Goal: Manage account settings

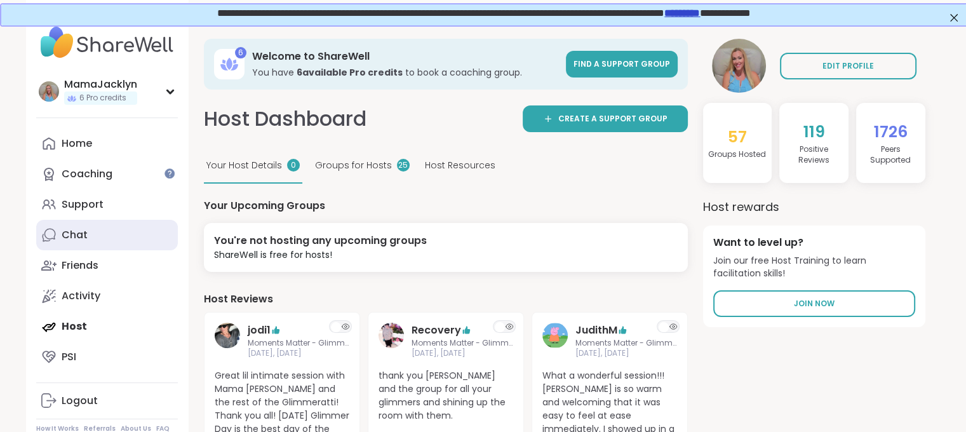
click at [78, 239] on div "Chat" at bounding box center [75, 235] width 26 height 14
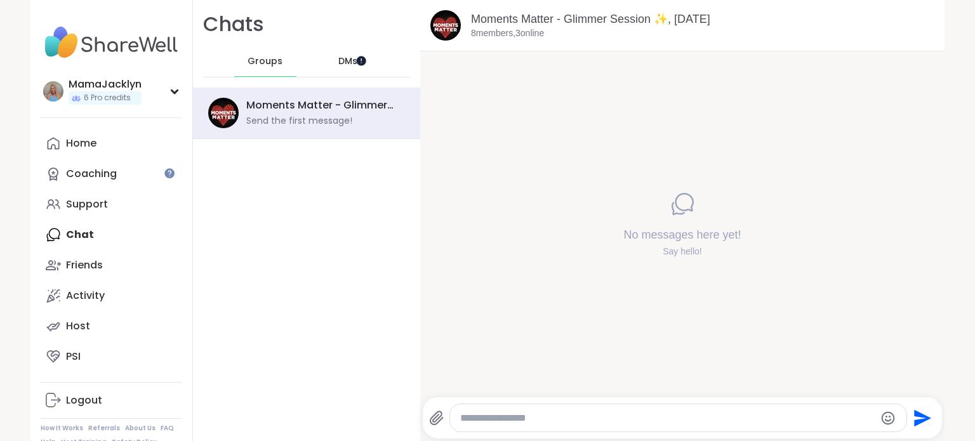
click at [363, 57] on div at bounding box center [361, 60] width 10 height 10
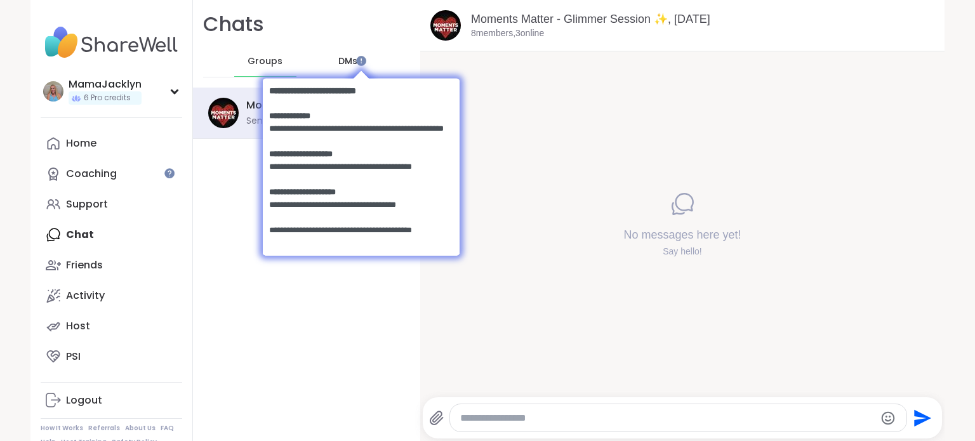
click at [227, 236] on div "Chats Groups DMs Moments Matter - Glimmer Session ✨, Sep 10 Send the first mess…" at bounding box center [306, 220] width 227 height 441
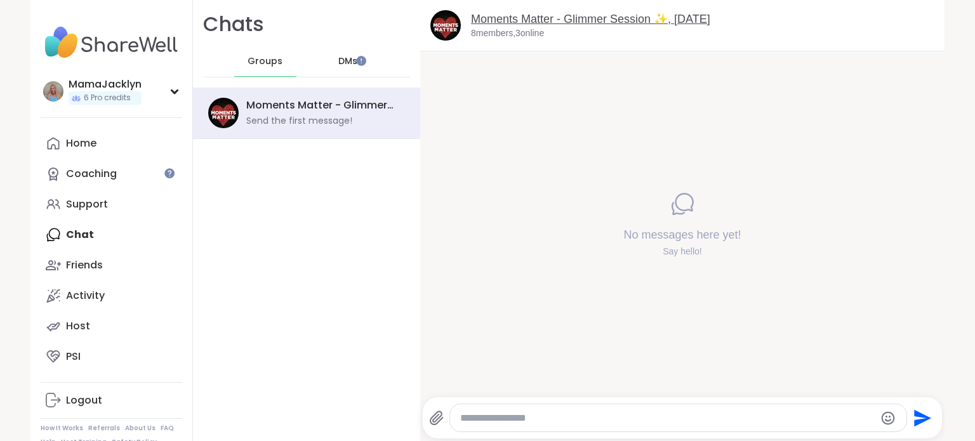
click at [503, 20] on link "Moments Matter - Glimmer Session ✨, Sep 10" at bounding box center [590, 19] width 239 height 13
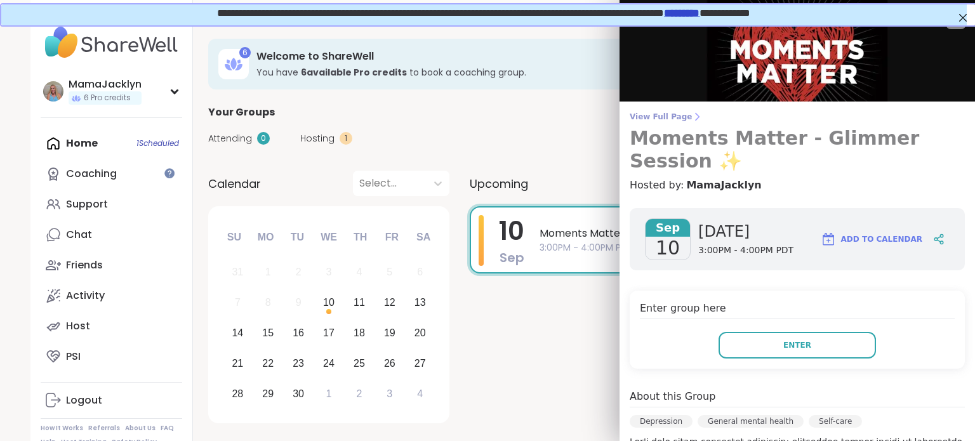
click at [659, 112] on span "View Full Page" at bounding box center [797, 117] width 335 height 10
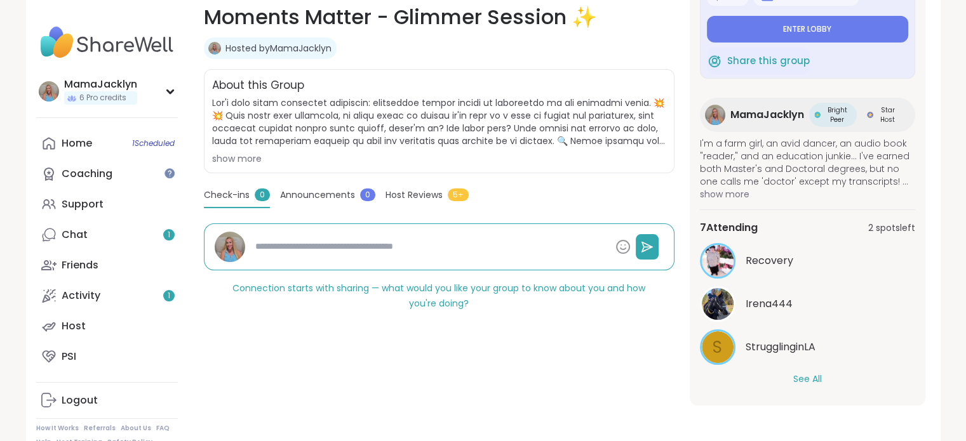
click at [810, 378] on button "See All" at bounding box center [807, 379] width 29 height 13
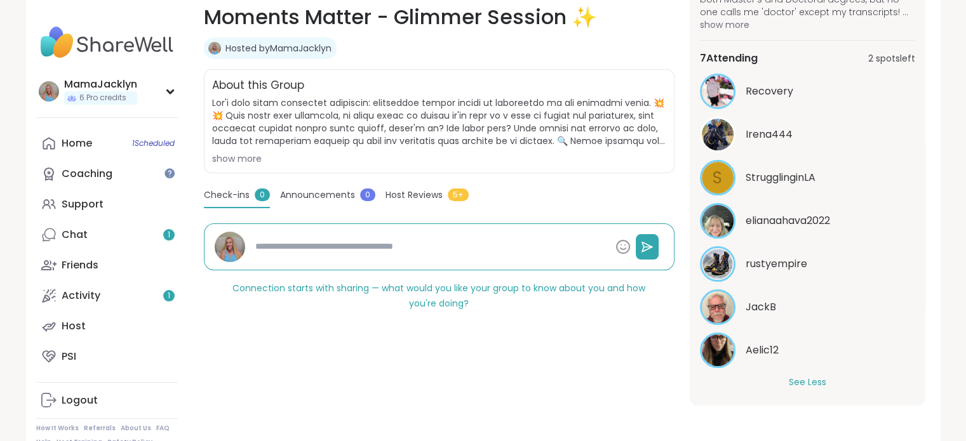
scroll to position [274, 0]
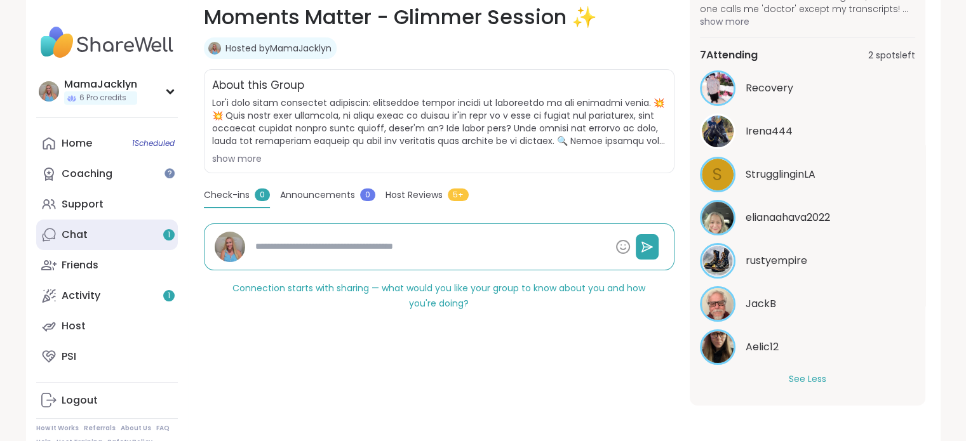
click at [70, 231] on div "Chat 1" at bounding box center [75, 235] width 26 height 14
type textarea "*"
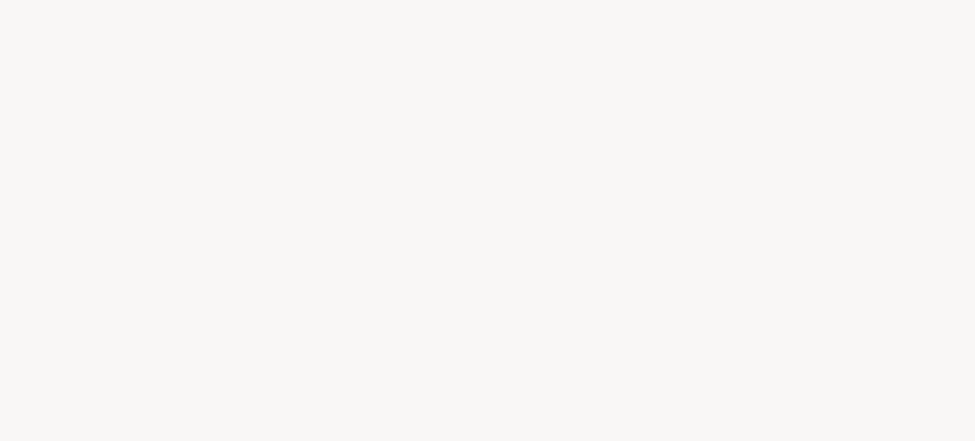
click at [610, 232] on div at bounding box center [487, 220] width 975 height 441
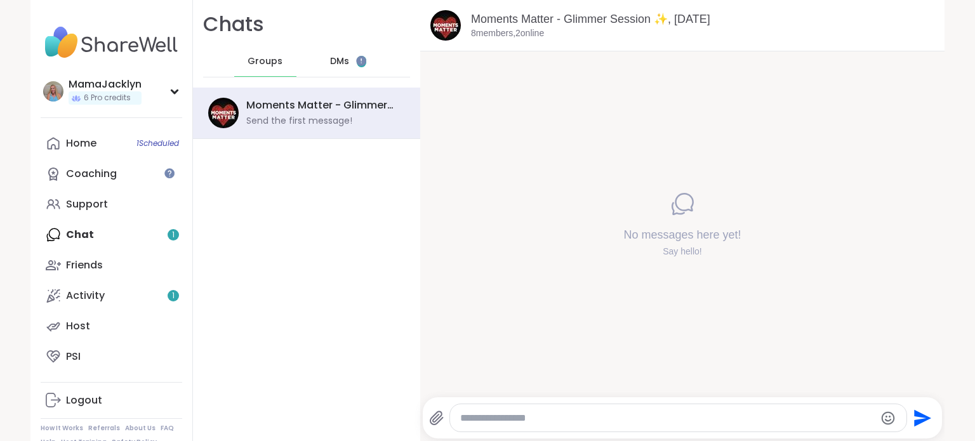
click at [360, 62] on span "1" at bounding box center [361, 61] width 3 height 11
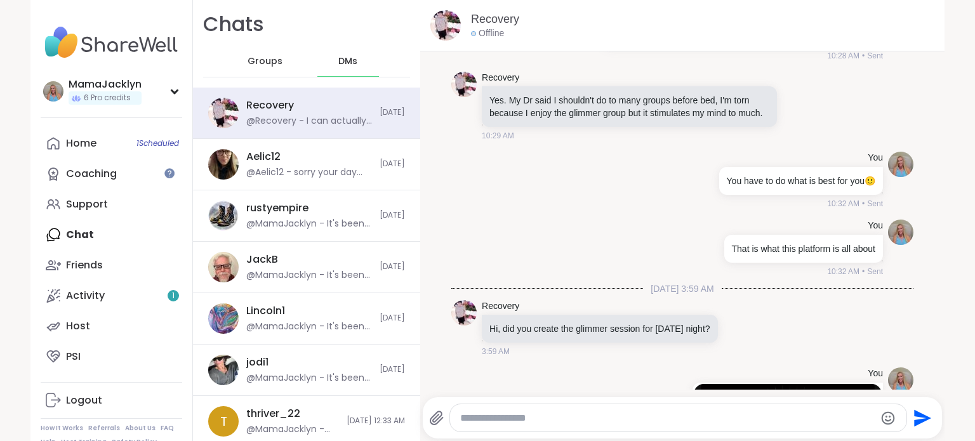
scroll to position [4076, 0]
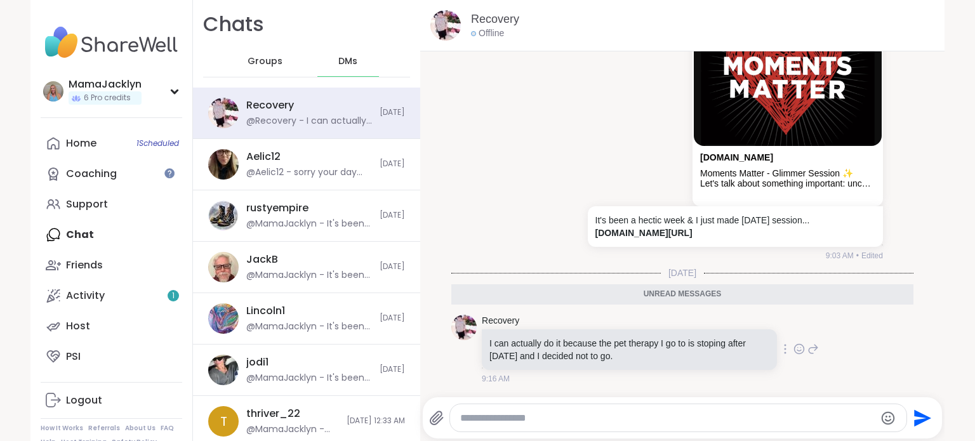
click at [794, 352] on icon at bounding box center [799, 349] width 11 height 13
click at [686, 337] on button "Select Reaction: Heart" at bounding box center [698, 328] width 25 height 25
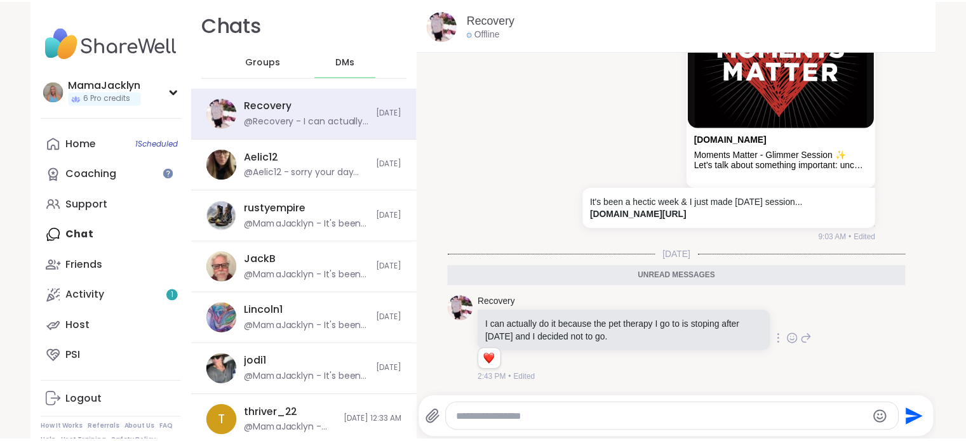
scroll to position [4095, 0]
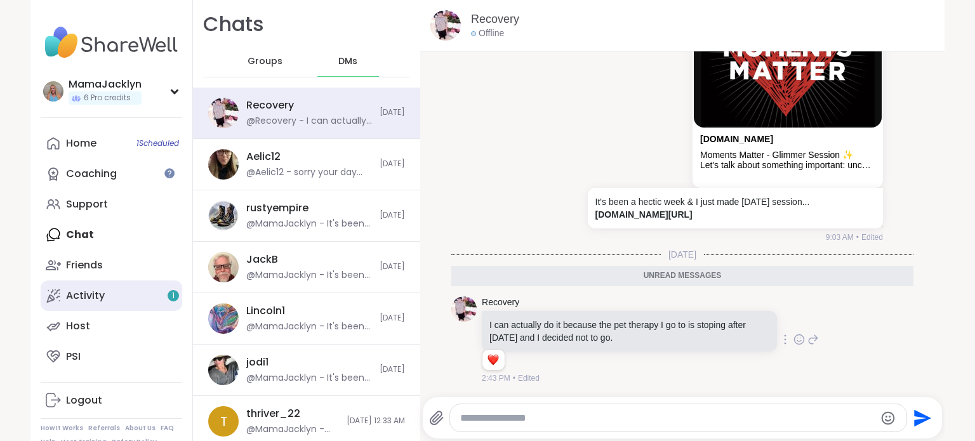
click at [148, 297] on link "Activity 1" at bounding box center [112, 296] width 142 height 30
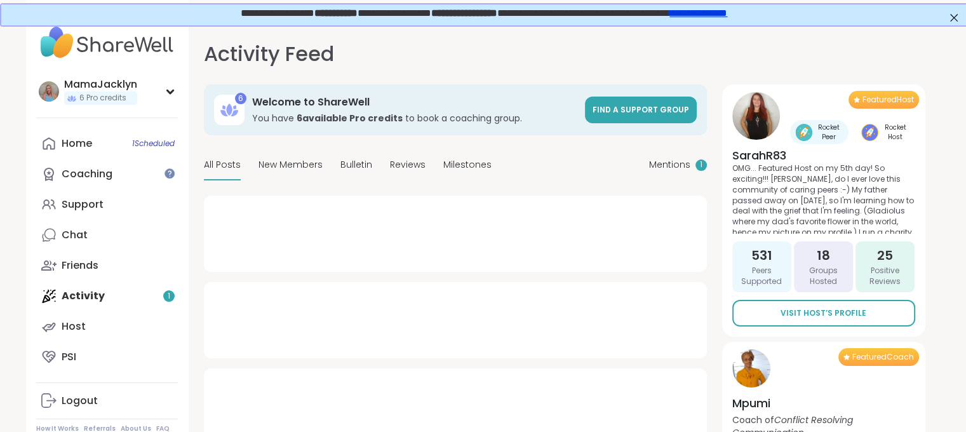
type textarea "*"
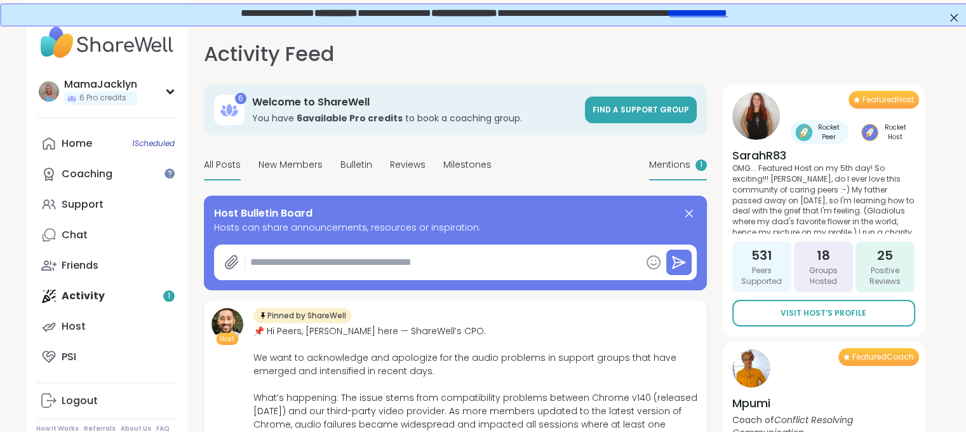
click at [667, 166] on span "Mentions" at bounding box center [669, 164] width 41 height 13
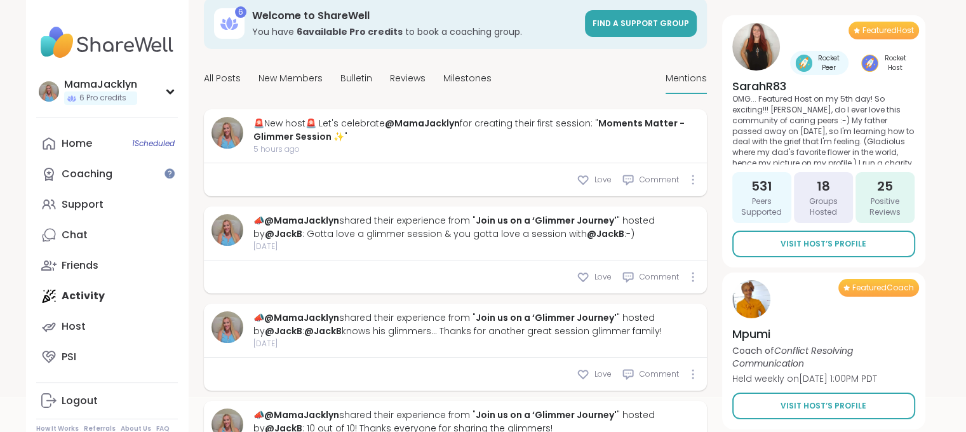
scroll to position [87, 0]
click at [695, 182] on div at bounding box center [693, 179] width 8 height 10
click at [642, 180] on span "Comment" at bounding box center [658, 178] width 39 height 11
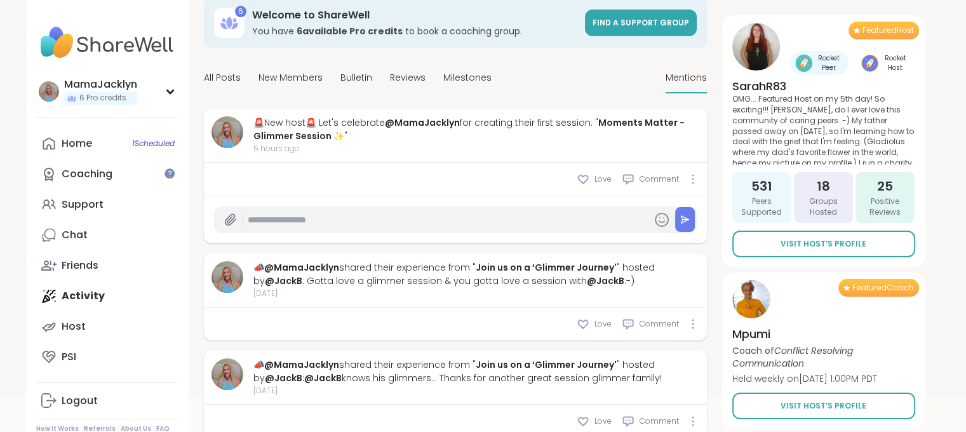
click at [433, 219] on input "text" at bounding box center [447, 220] width 399 height 22
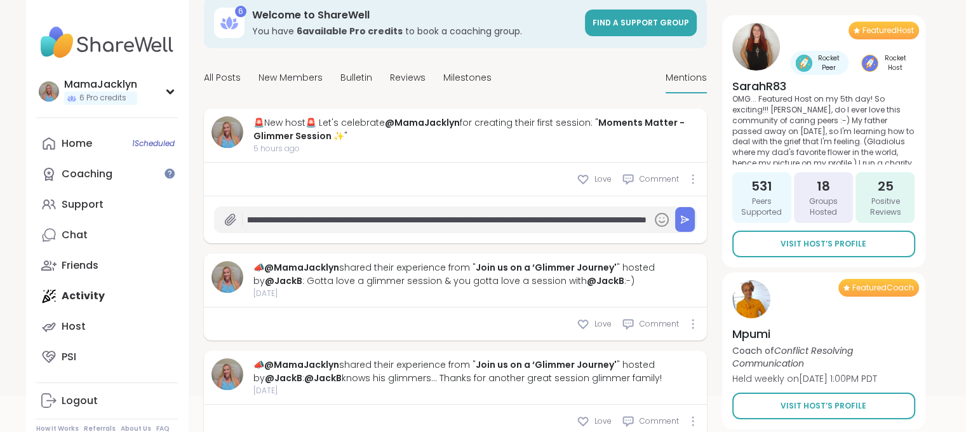
scroll to position [0, 164]
click at [344, 216] on input "**********" at bounding box center [447, 220] width 399 height 22
type input "**********"
click at [687, 222] on icon at bounding box center [685, 220] width 10 height 10
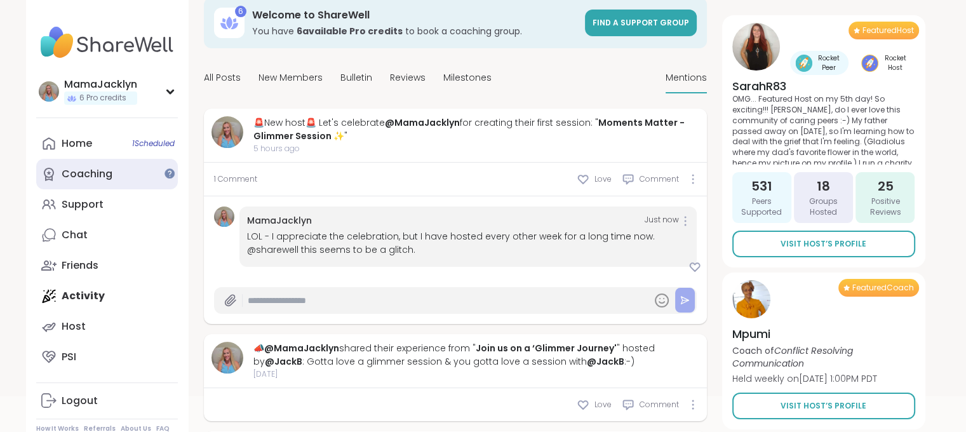
click at [93, 169] on div "Coaching" at bounding box center [87, 174] width 51 height 14
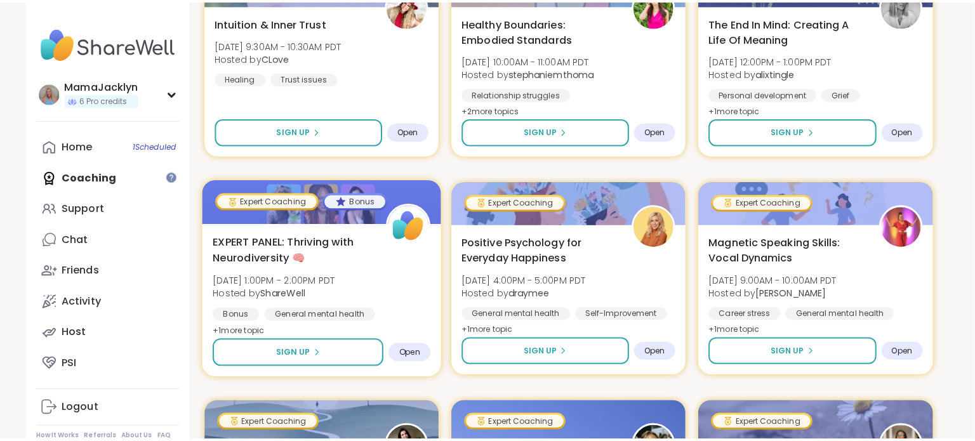
scroll to position [1440, 1]
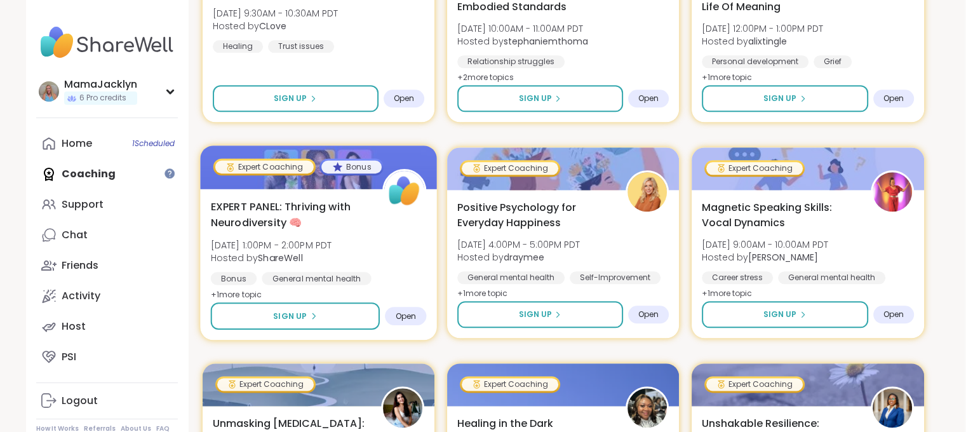
click at [331, 213] on span "EXPERT PANEL: Thriving with Neurodiversity 🧠" at bounding box center [288, 214] width 157 height 31
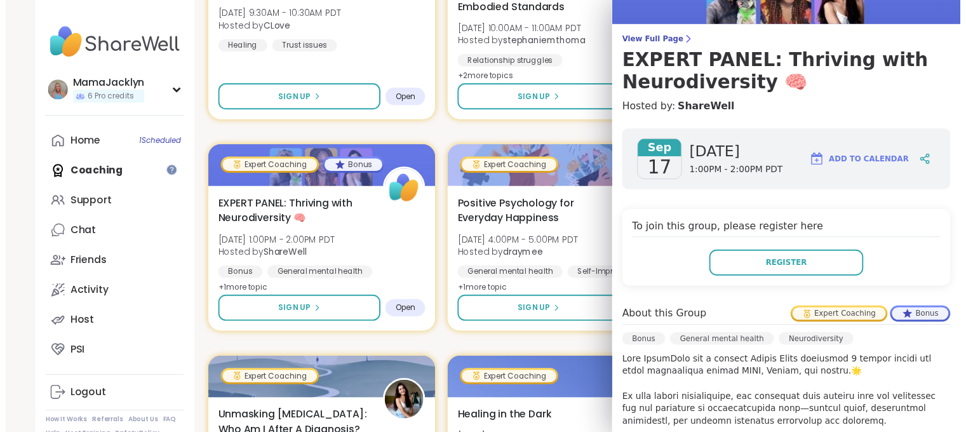
scroll to position [0, 0]
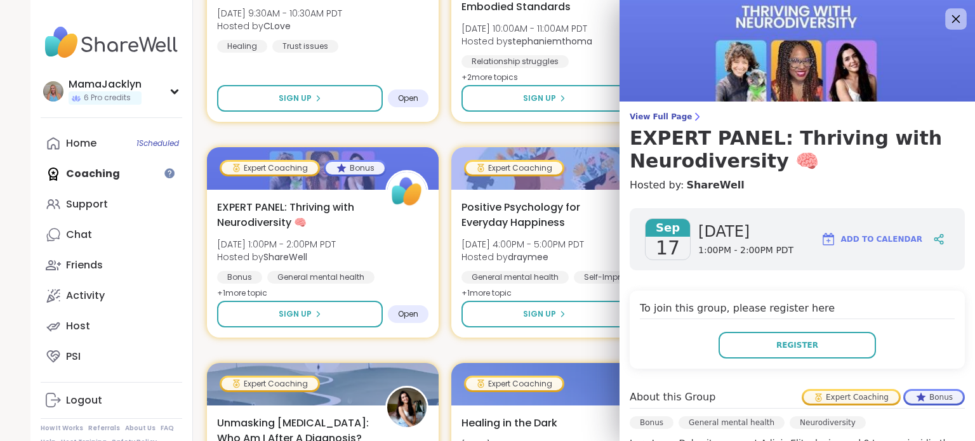
click at [948, 18] on icon at bounding box center [956, 19] width 16 height 16
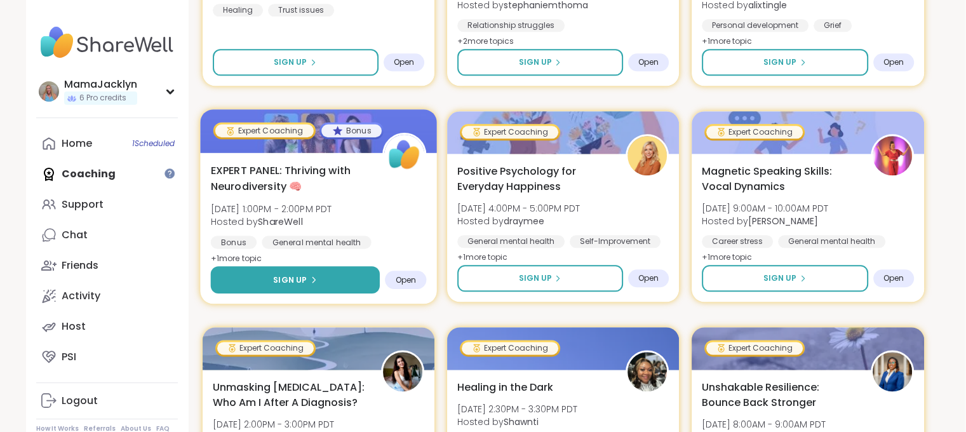
scroll to position [1492, 1]
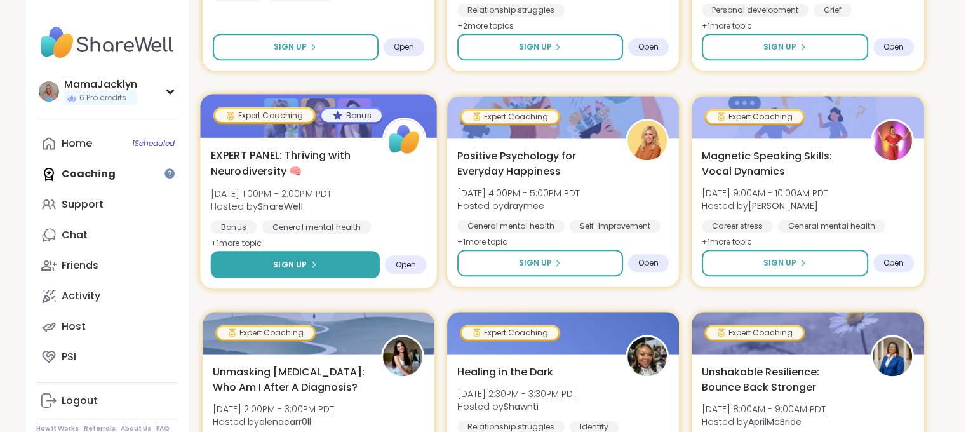
click at [314, 257] on button "Sign Up" at bounding box center [295, 264] width 170 height 27
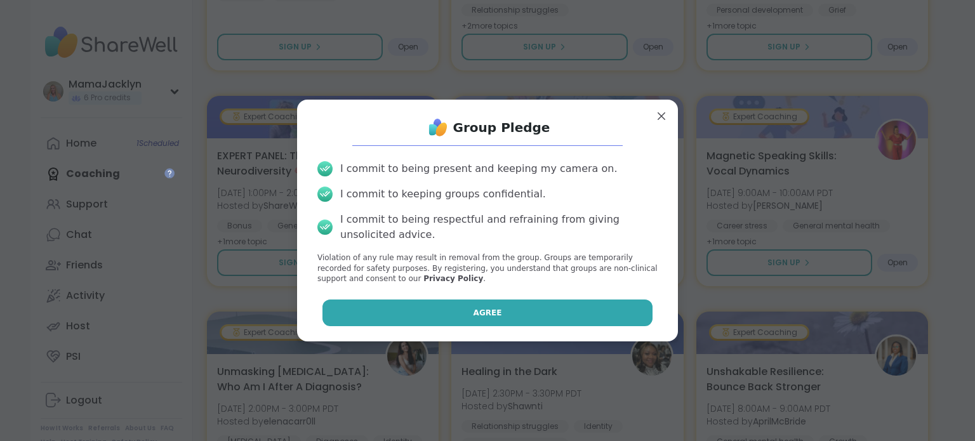
click at [439, 316] on button "Agree" at bounding box center [488, 313] width 331 height 27
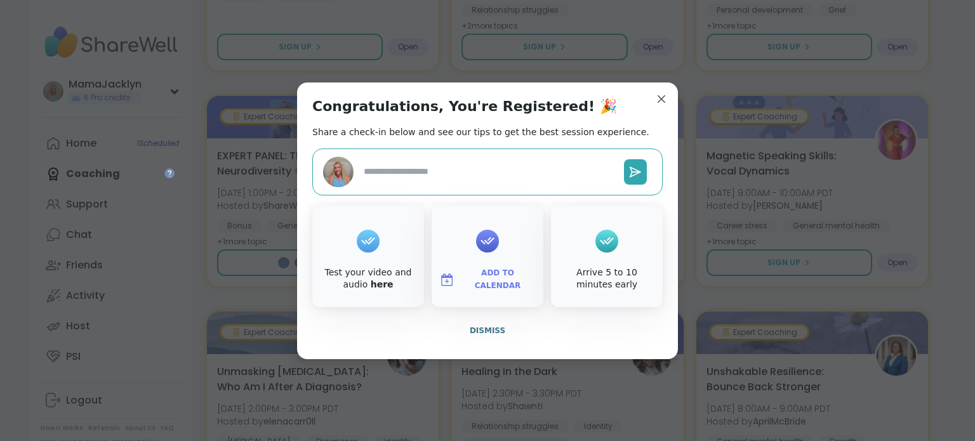
type textarea "*"
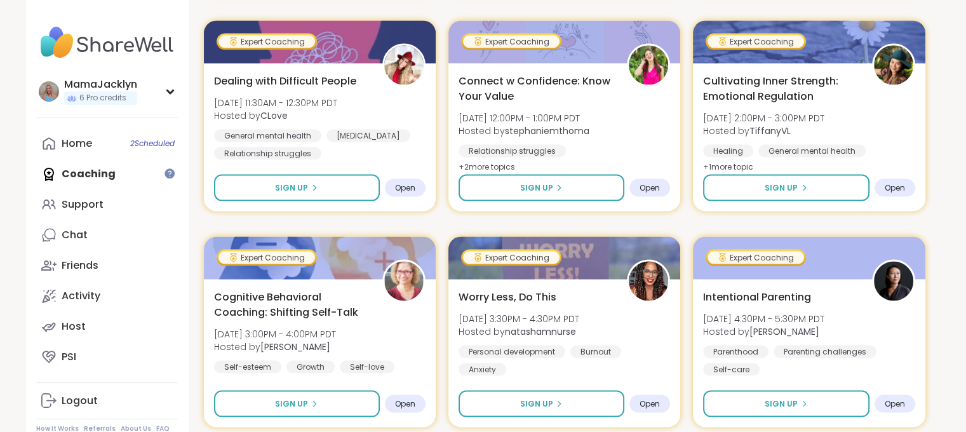
scroll to position [2478, 0]
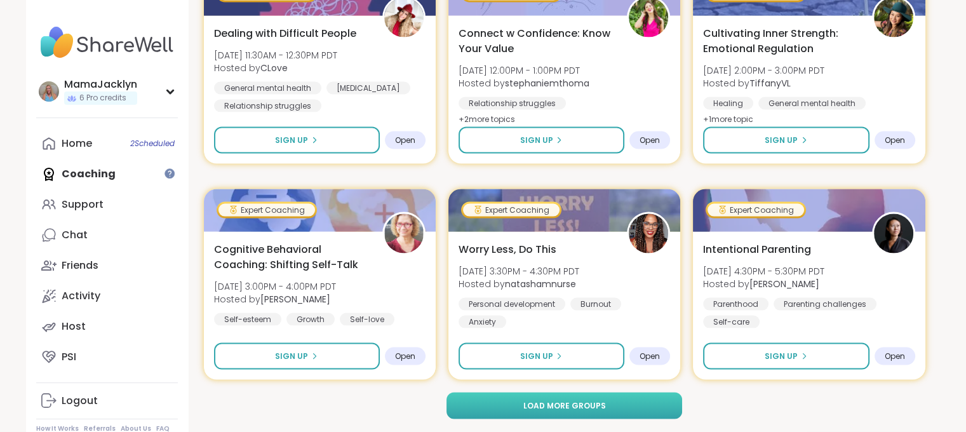
click at [610, 410] on button "Load more groups" at bounding box center [564, 405] width 236 height 27
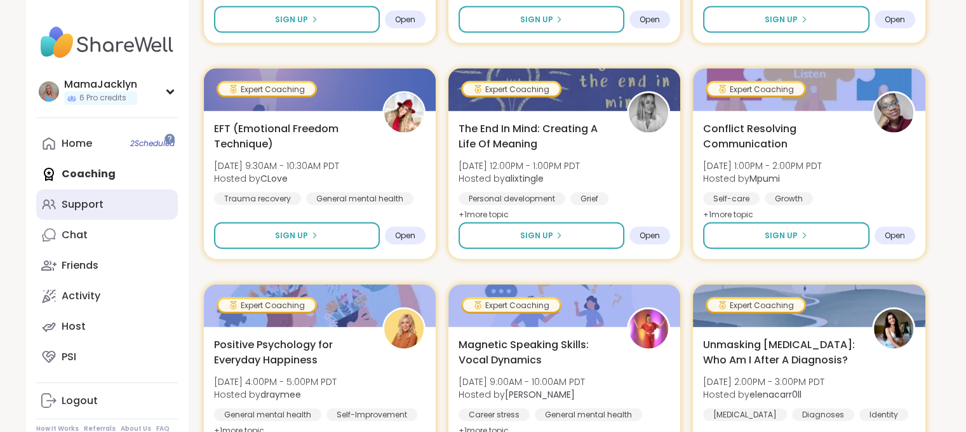
scroll to position [34, 0]
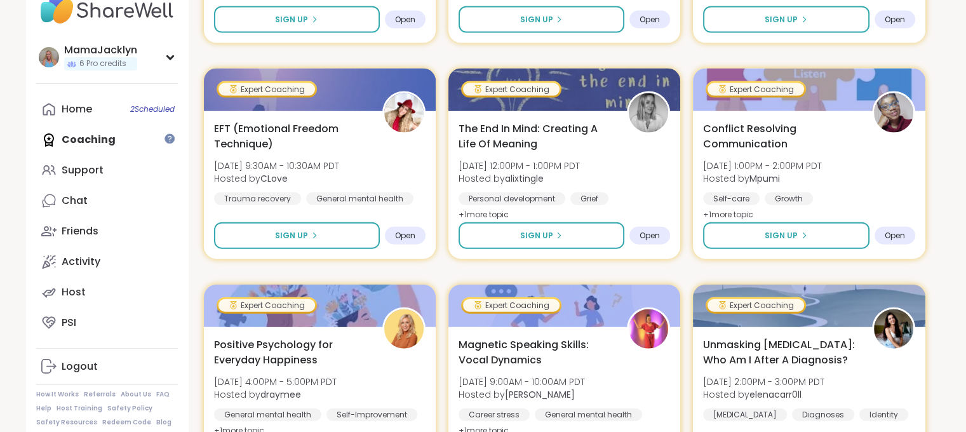
click at [130, 138] on div "Home 2 Scheduled Coaching Support Chat Friends Activity Host PSI" at bounding box center [107, 216] width 142 height 244
click at [79, 292] on div "Host" at bounding box center [74, 292] width 24 height 14
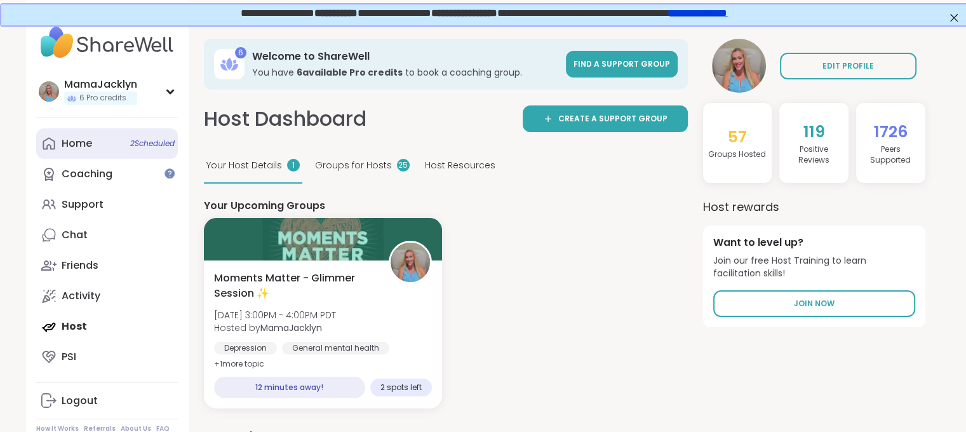
click at [80, 144] on div "Home 2 Scheduled" at bounding box center [77, 144] width 30 height 14
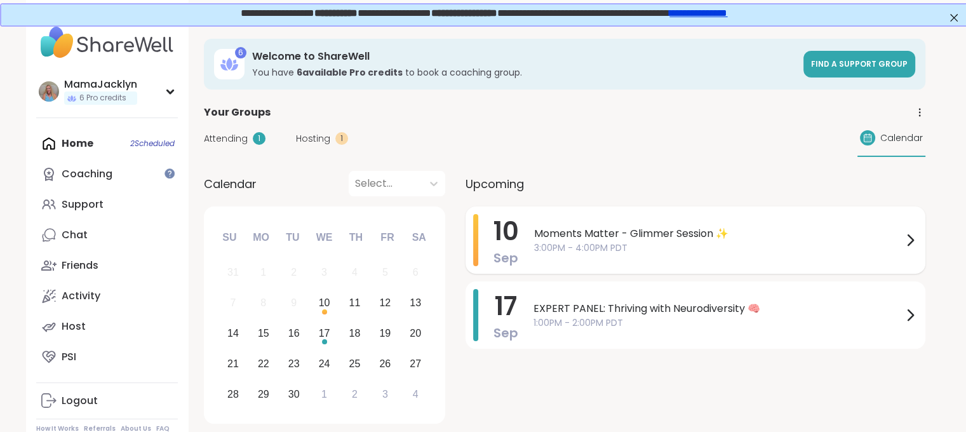
click at [677, 227] on span "Moments Matter - Glimmer Session ✨" at bounding box center [718, 233] width 368 height 15
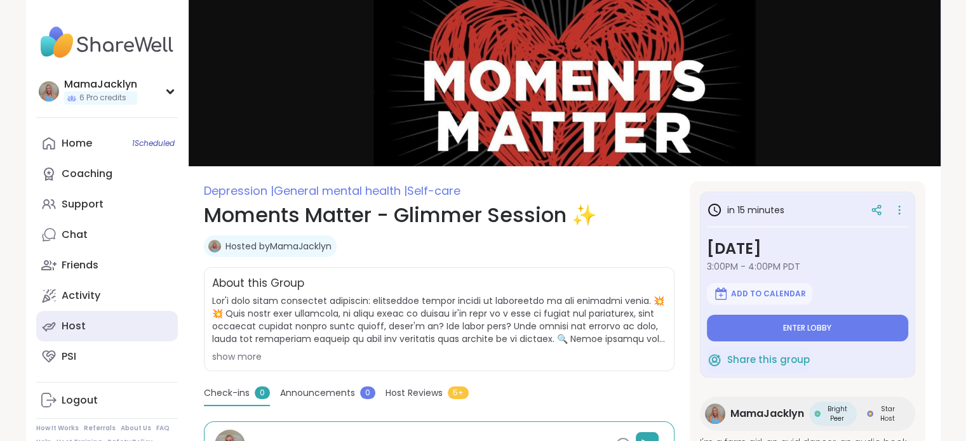
click at [77, 328] on div "Host" at bounding box center [74, 326] width 24 height 14
type textarea "*"
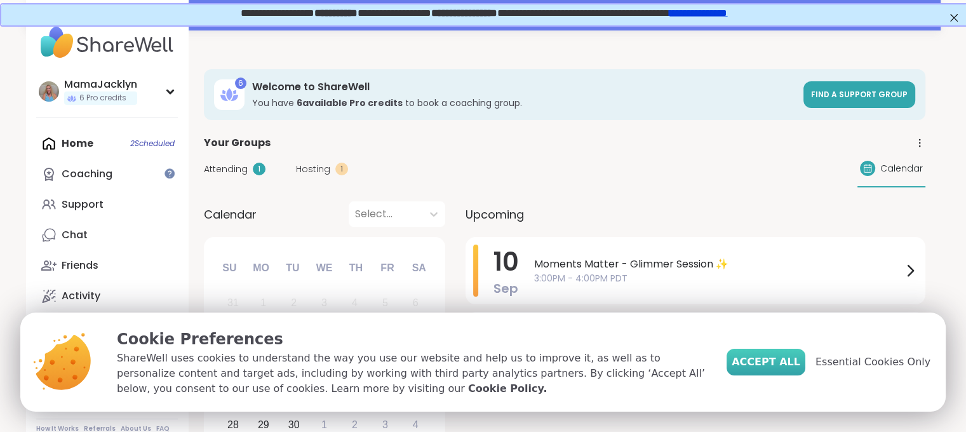
click at [800, 360] on span "Accept All" at bounding box center [766, 361] width 69 height 15
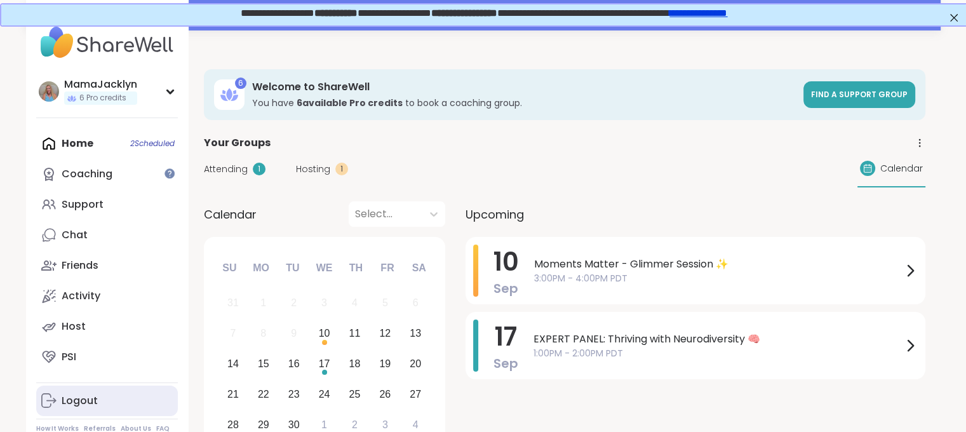
click at [76, 407] on div "Logout" at bounding box center [80, 401] width 36 height 14
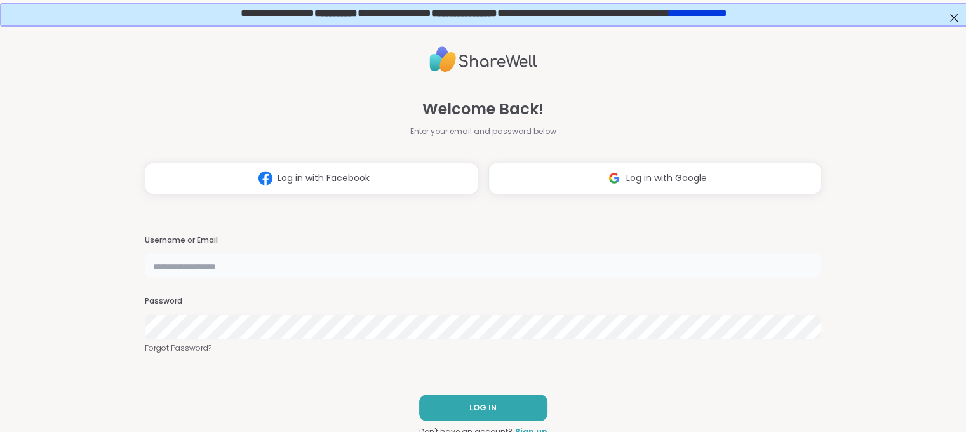
type input "**********"
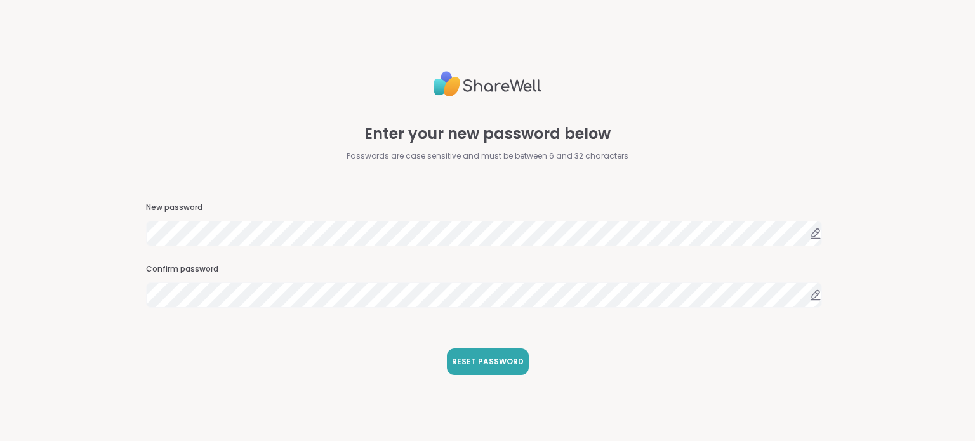
click at [561, 332] on div "Enter your new password below Passwords are case sensitive and must be between …" at bounding box center [487, 220] width 683 height 441
click at [487, 356] on button "RESET PASSWORD" at bounding box center [488, 362] width 82 height 27
click at [812, 234] on icon at bounding box center [816, 233] width 8 height 8
click at [625, 344] on div "Enter your new password below Passwords are case sensitive and must be between …" at bounding box center [487, 220] width 683 height 441
click at [488, 360] on span "RESET PASSWORD" at bounding box center [488, 361] width 72 height 11
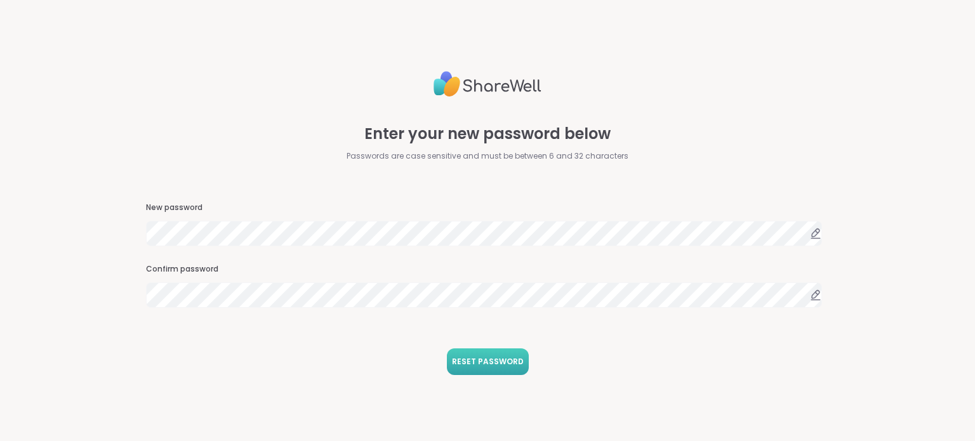
click at [505, 354] on button "RESET PASSWORD" at bounding box center [488, 362] width 82 height 27
